Goal: Information Seeking & Learning: Learn about a topic

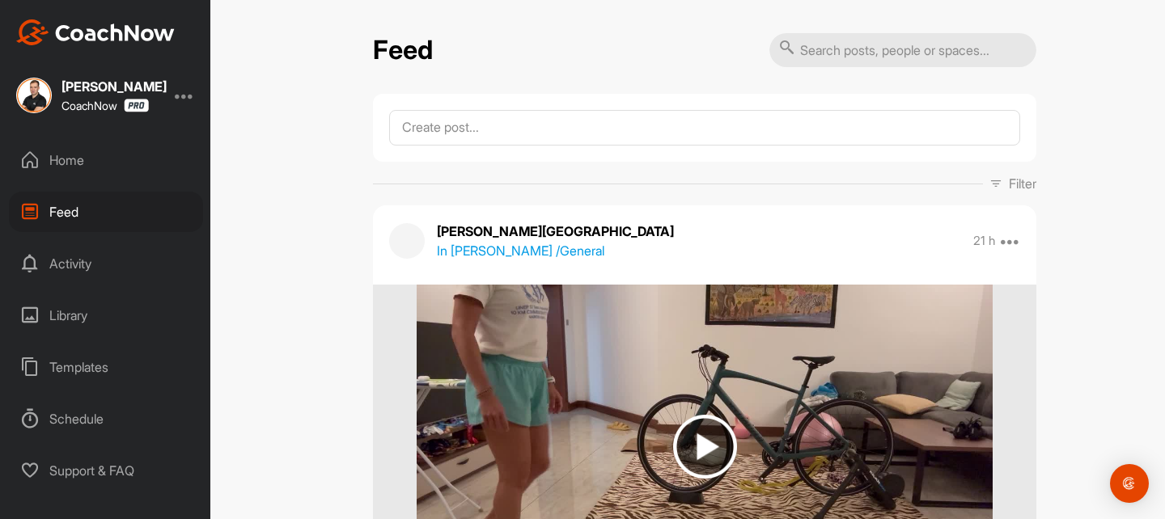
click at [1022, 183] on p "Filter" at bounding box center [1023, 183] width 28 height 19
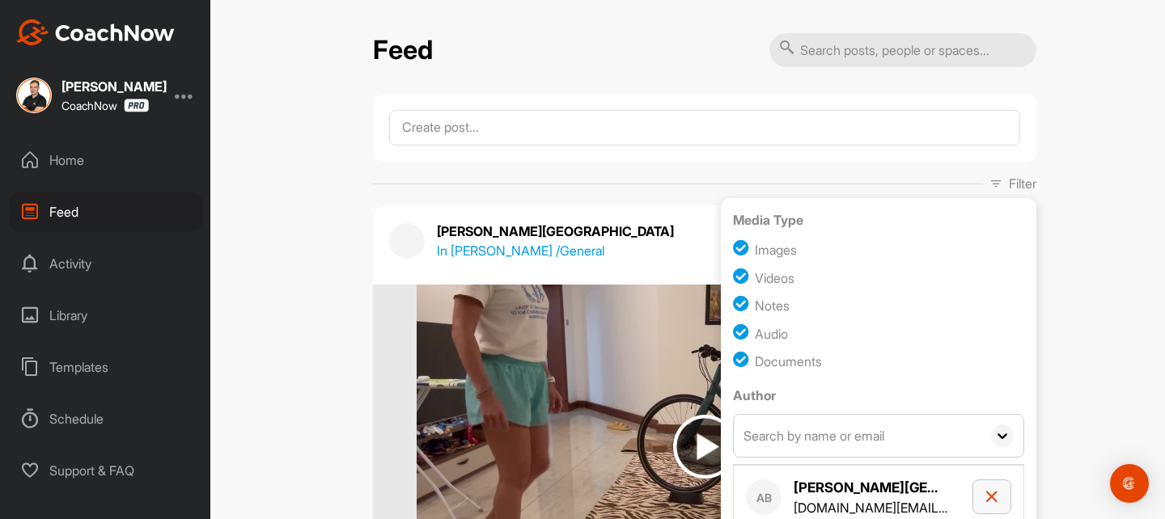
click at [988, 487] on button "button" at bounding box center [991, 497] width 39 height 35
click at [814, 430] on input "text" at bounding box center [858, 436] width 248 height 42
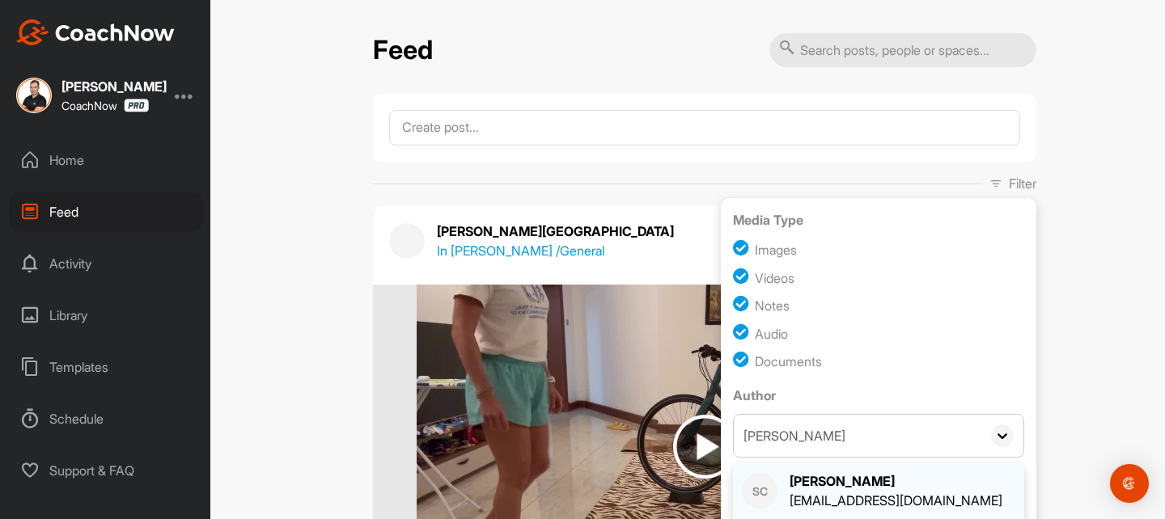
type input "[PERSON_NAME]"
click at [925, 492] on div "SC [PERSON_NAME] [EMAIL_ADDRESS][DOMAIN_NAME]" at bounding box center [878, 491] width 273 height 39
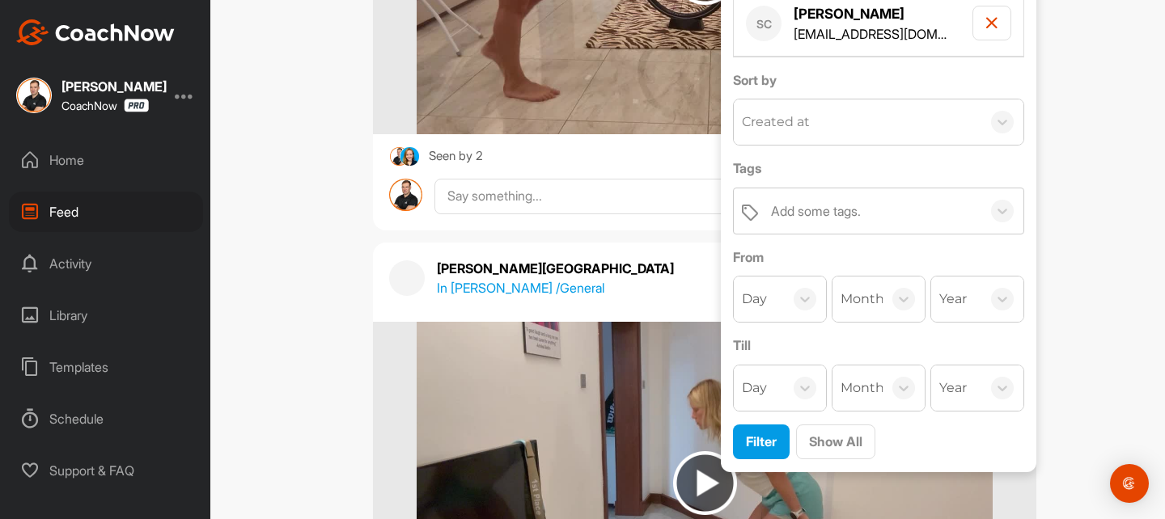
scroll to position [490, 0]
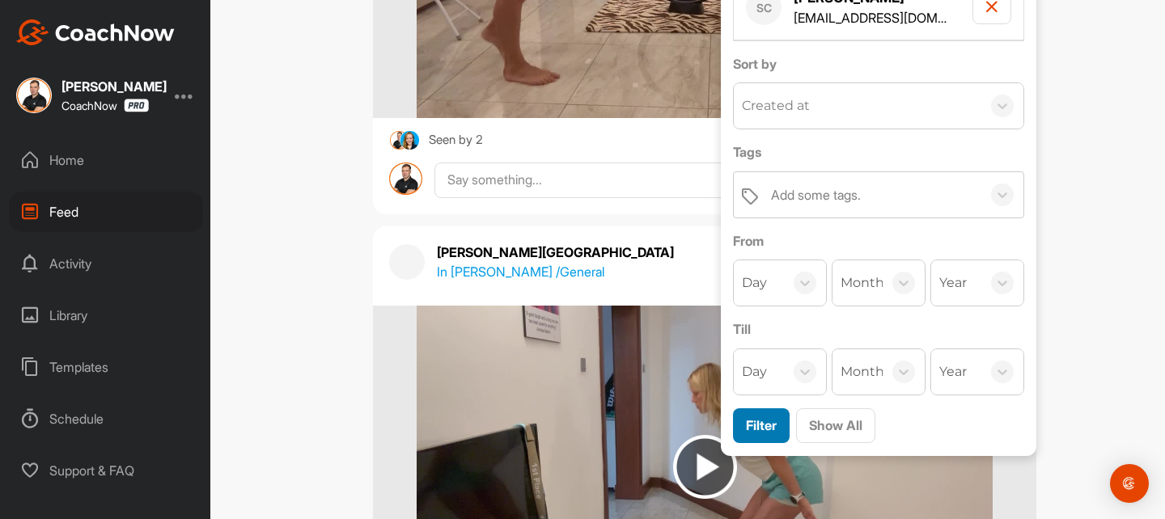
click at [752, 426] on span "Filter" at bounding box center [761, 425] width 31 height 16
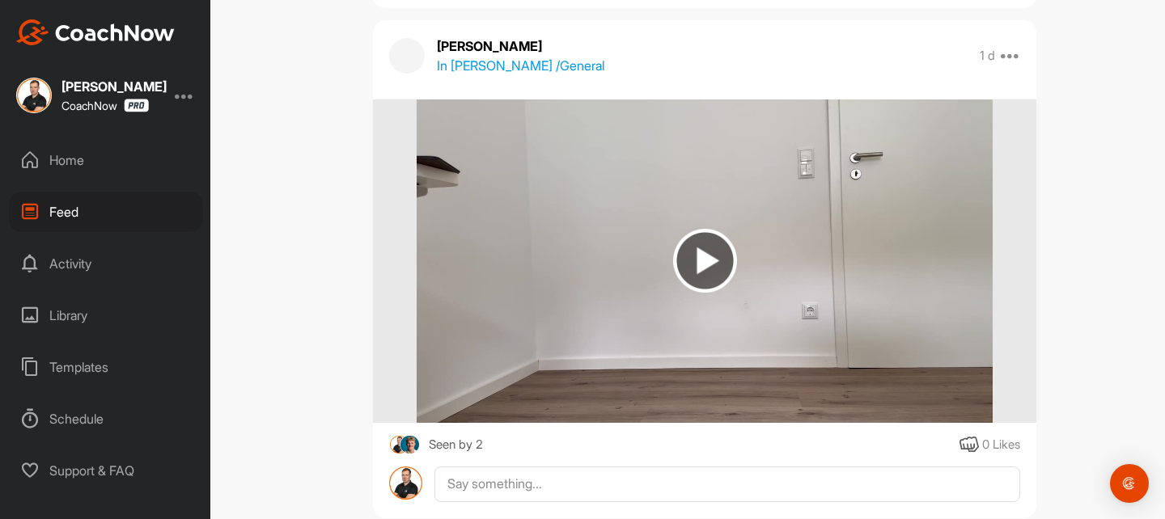
scroll to position [699, 0]
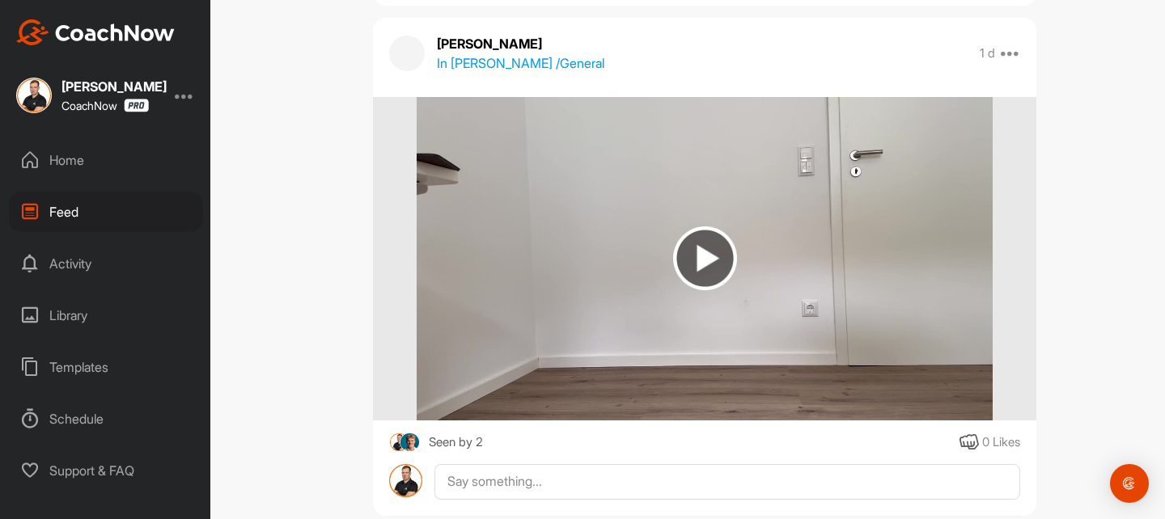
click at [717, 251] on img at bounding box center [705, 259] width 64 height 64
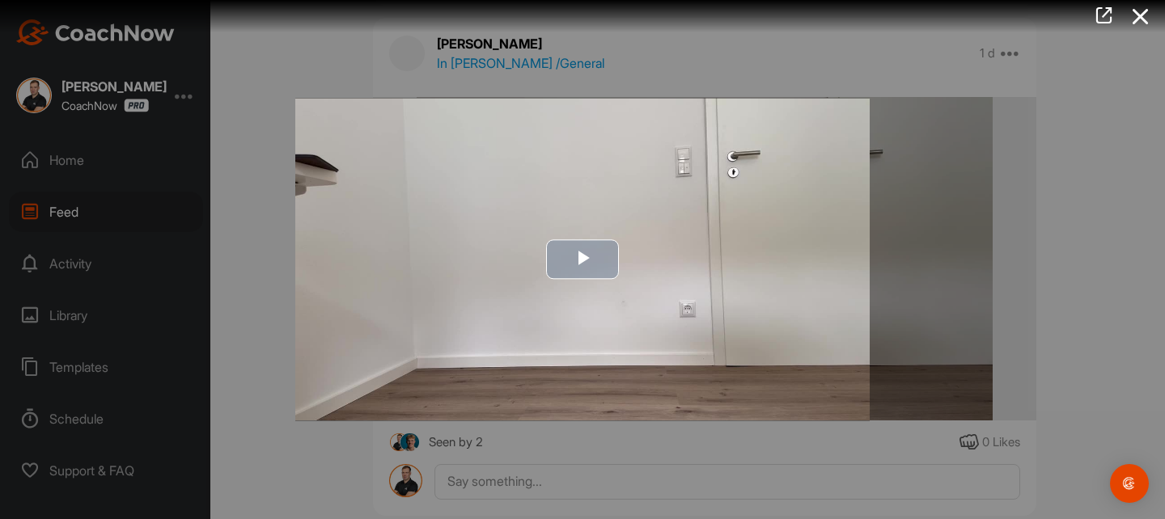
click at [520, 305] on img "Video Player" at bounding box center [582, 259] width 574 height 323
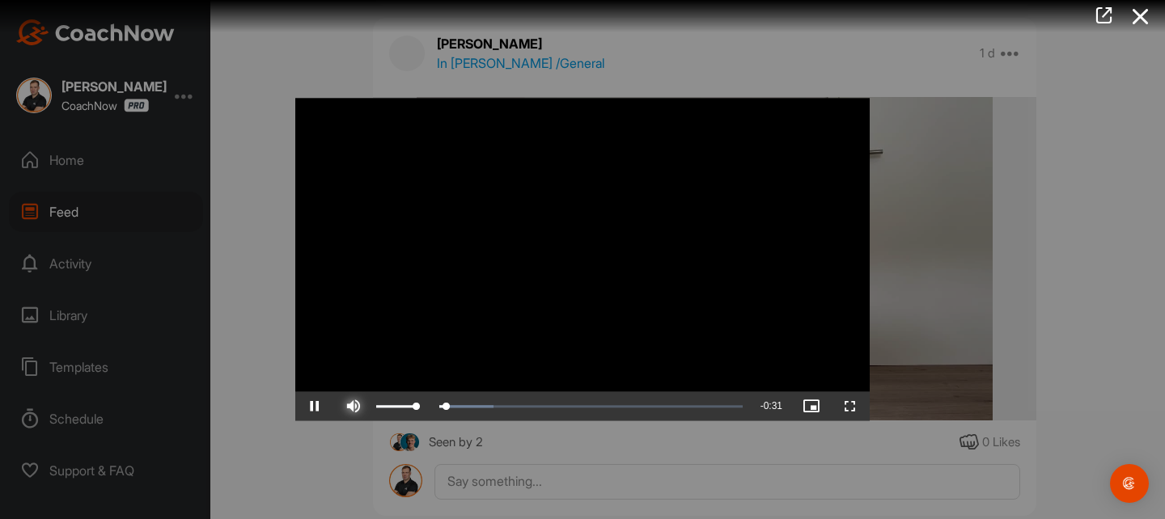
click at [358, 407] on span "Video Player" at bounding box center [353, 407] width 39 height 0
click at [956, 196] on div at bounding box center [582, 259] width 1165 height 519
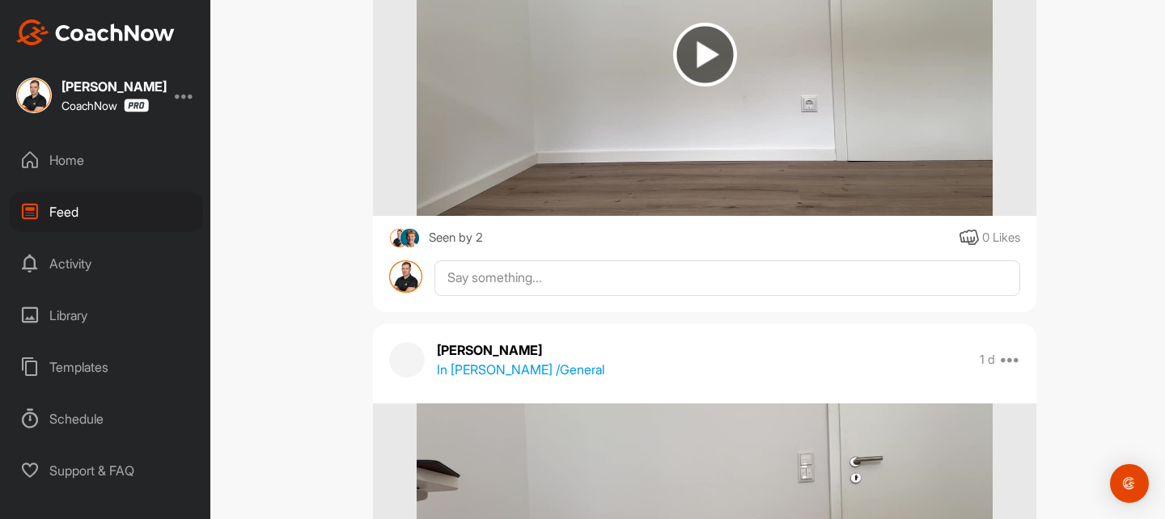
scroll to position [166, 0]
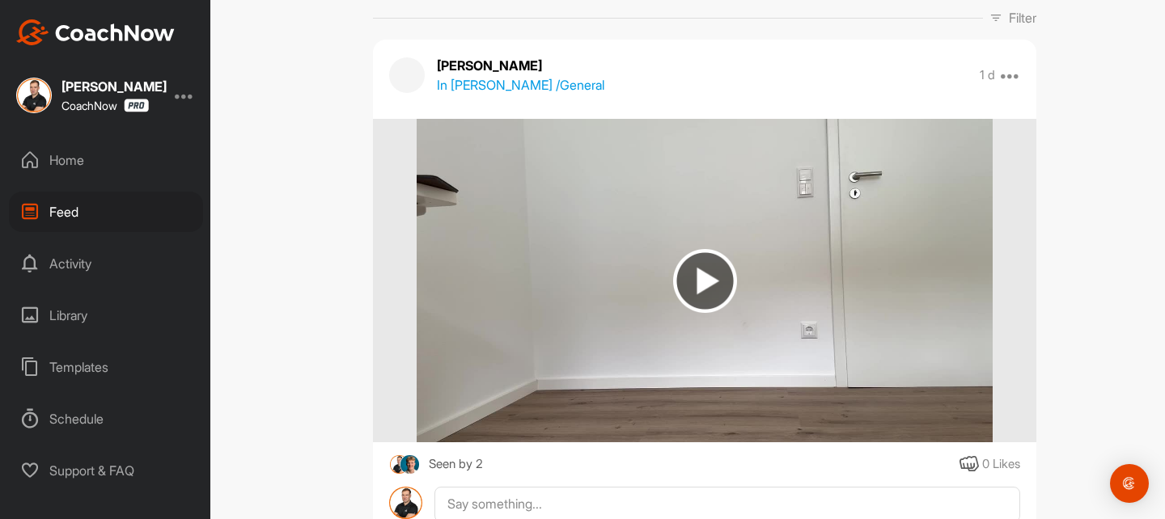
click at [706, 269] on img at bounding box center [705, 281] width 64 height 64
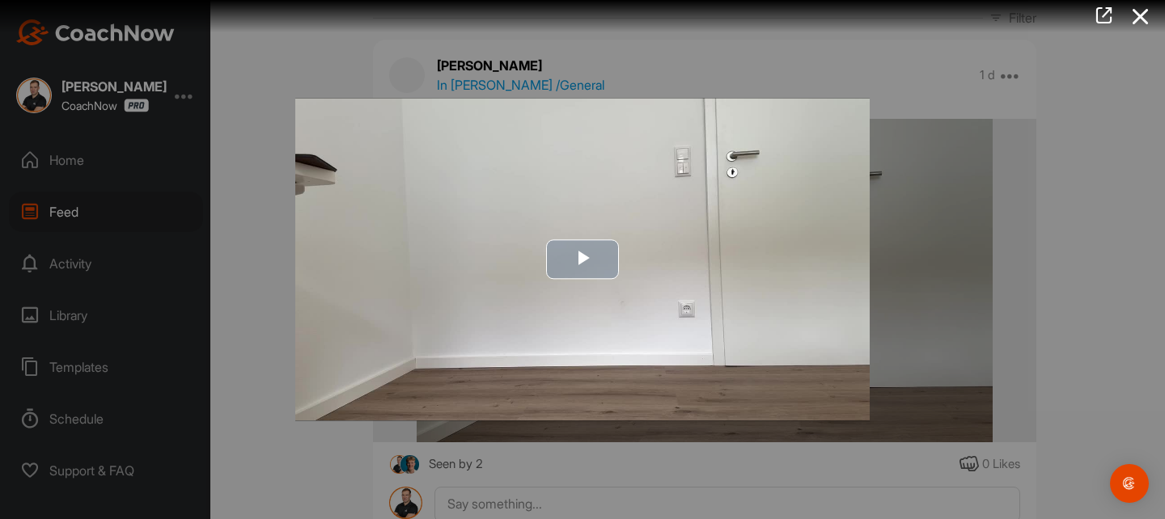
click at [582, 260] on span "Video Player" at bounding box center [582, 260] width 0 height 0
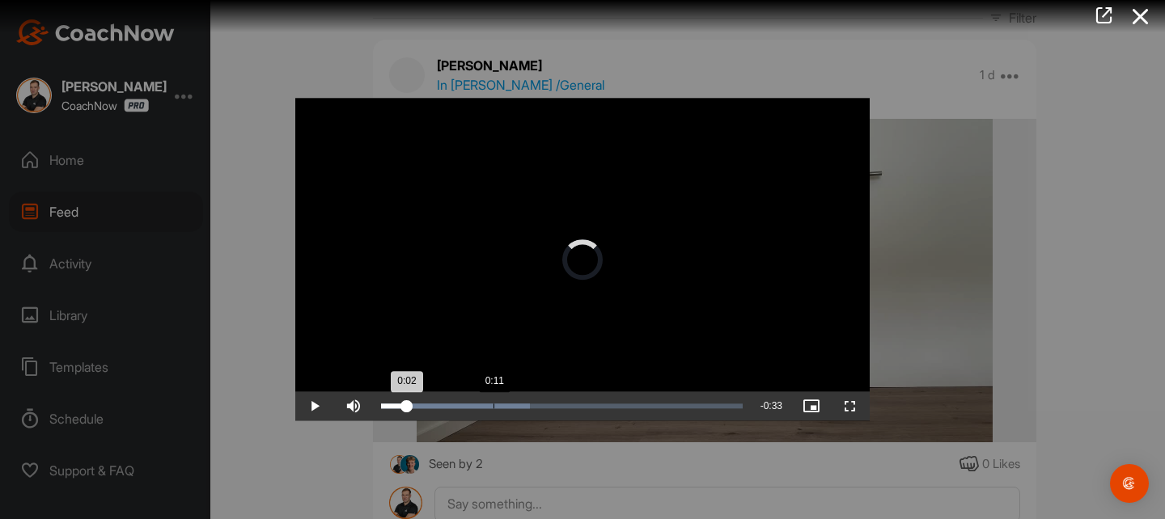
click at [493, 404] on div "Loaded : 41.21% 0:11 0:02" at bounding box center [562, 406] width 362 height 5
click at [1146, 13] on icon at bounding box center [1140, 17] width 37 height 30
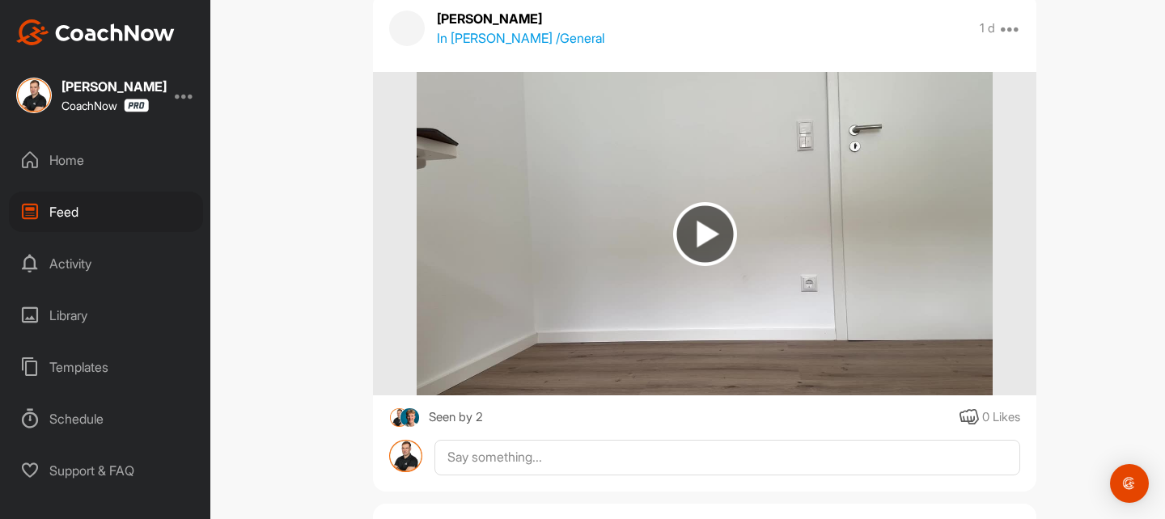
scroll to position [211, 0]
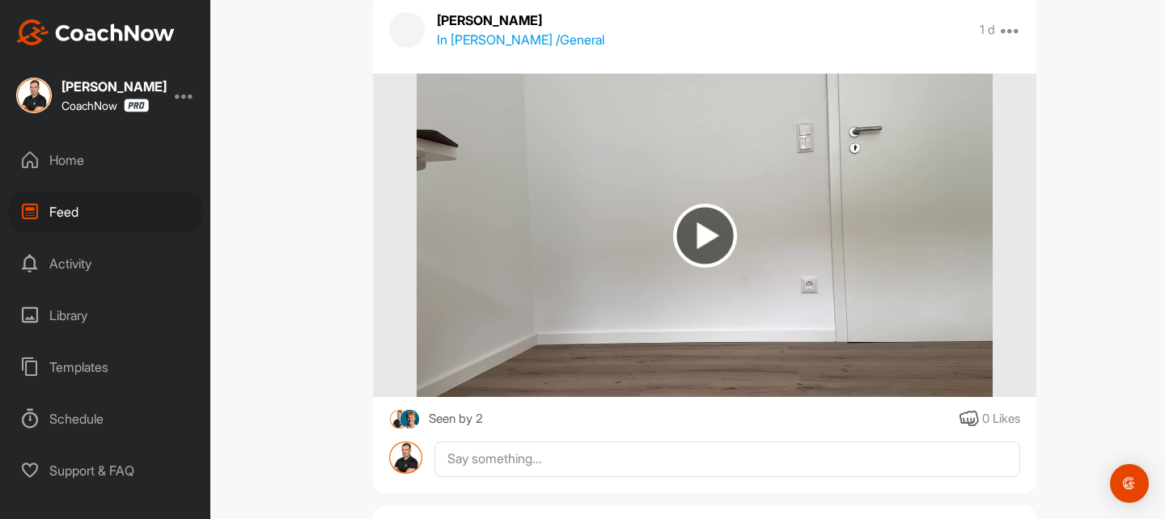
click at [712, 231] on img at bounding box center [705, 236] width 64 height 64
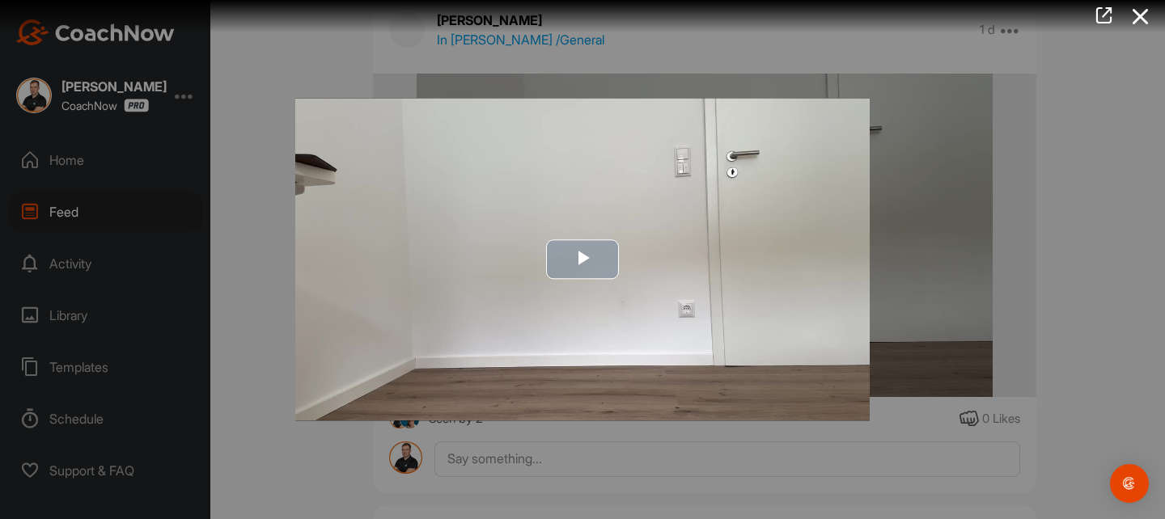
click at [582, 260] on span "Video Player" at bounding box center [582, 260] width 0 height 0
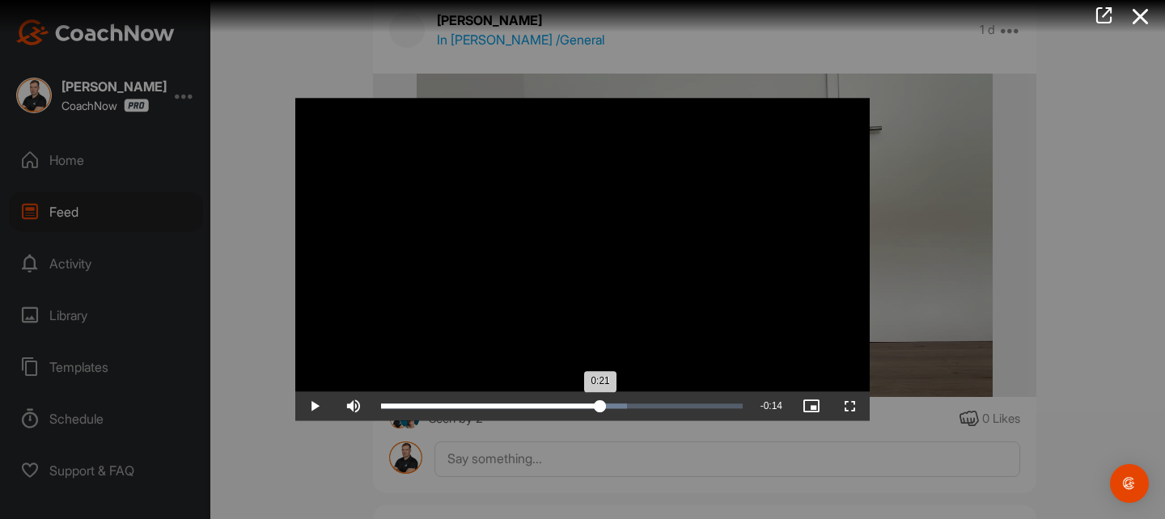
drag, startPoint x: 396, startPoint y: 406, endPoint x: 600, endPoint y: 406, distance: 203.9
click at [600, 406] on div "0:21" at bounding box center [490, 406] width 219 height 5
click at [314, 407] on span "Video Player" at bounding box center [314, 407] width 39 height 0
drag, startPoint x: 622, startPoint y: 406, endPoint x: 612, endPoint y: 408, distance: 9.8
click at [612, 408] on div "0:22" at bounding box center [496, 406] width 231 height 5
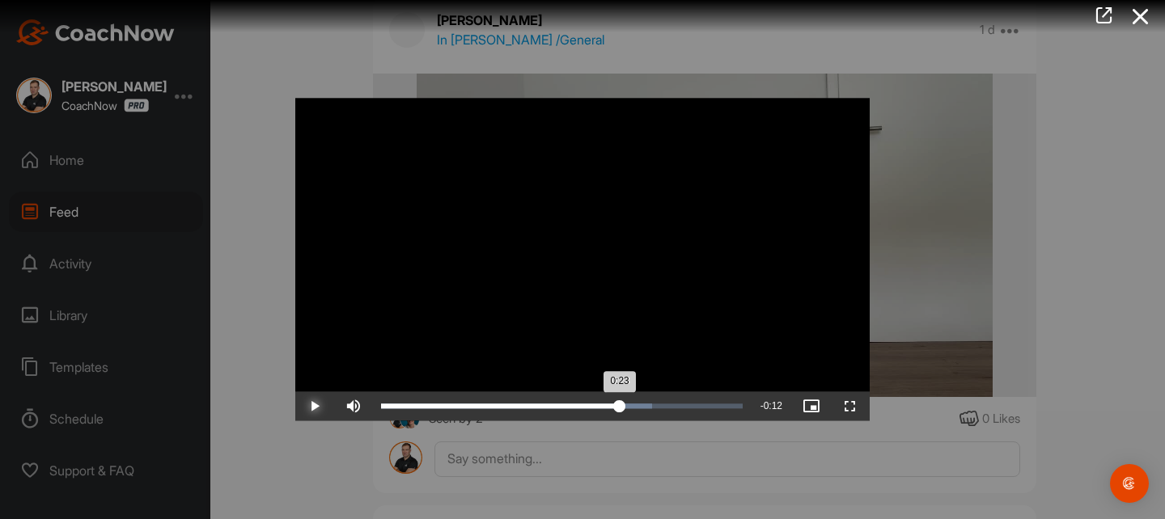
click at [619, 404] on div "0:23" at bounding box center [500, 406] width 239 height 5
click at [618, 407] on div "0:23" at bounding box center [500, 406] width 238 height 5
drag, startPoint x: 623, startPoint y: 408, endPoint x: 641, endPoint y: 408, distance: 17.8
click at [641, 408] on div "0:25" at bounding box center [511, 406] width 260 height 5
